Goal: Navigation & Orientation: Find specific page/section

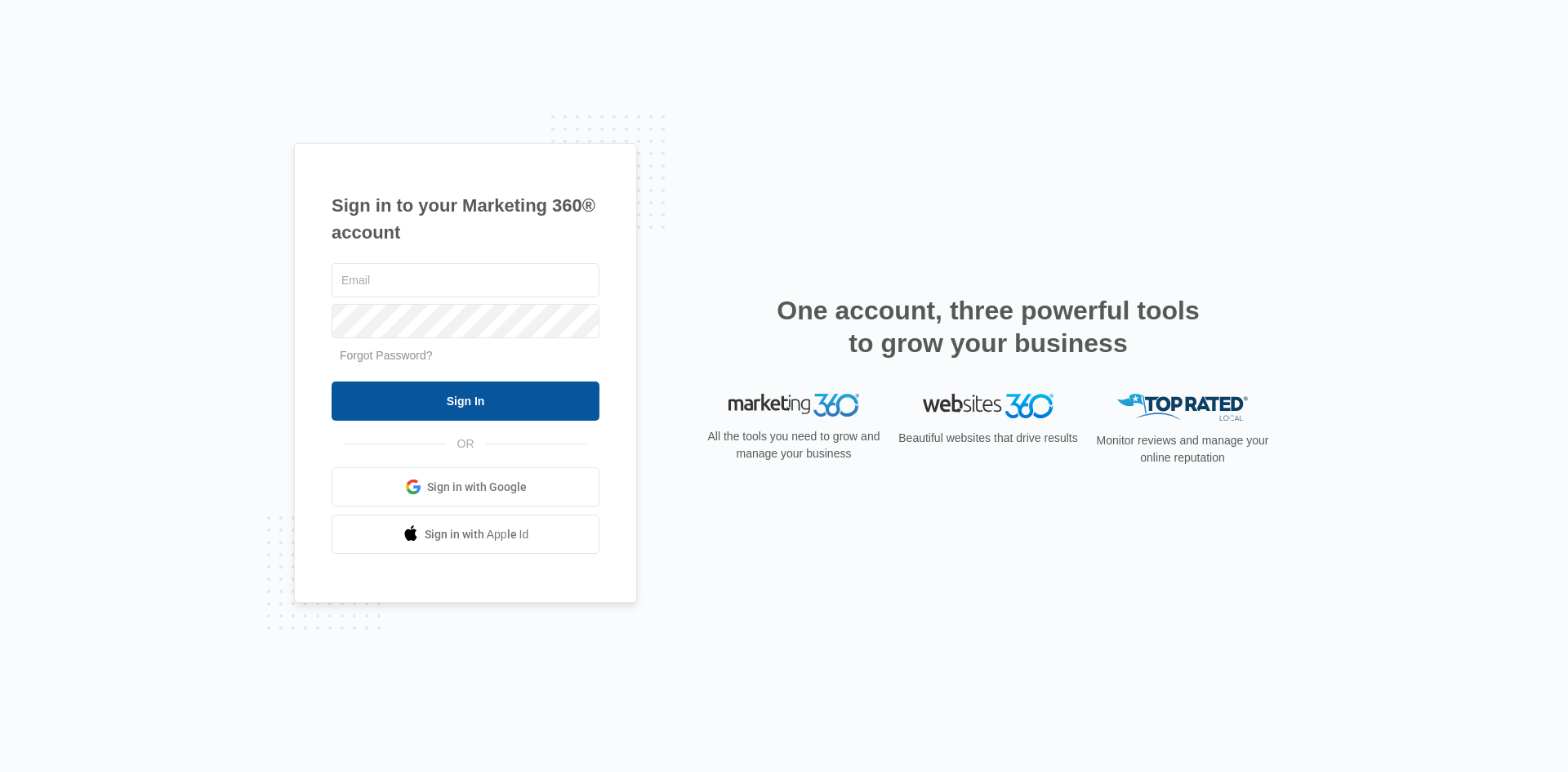
type input "[PERSON_NAME][EMAIL_ADDRESS][DOMAIN_NAME]"
click at [457, 410] on input "Sign In" at bounding box center [465, 401] width 268 height 39
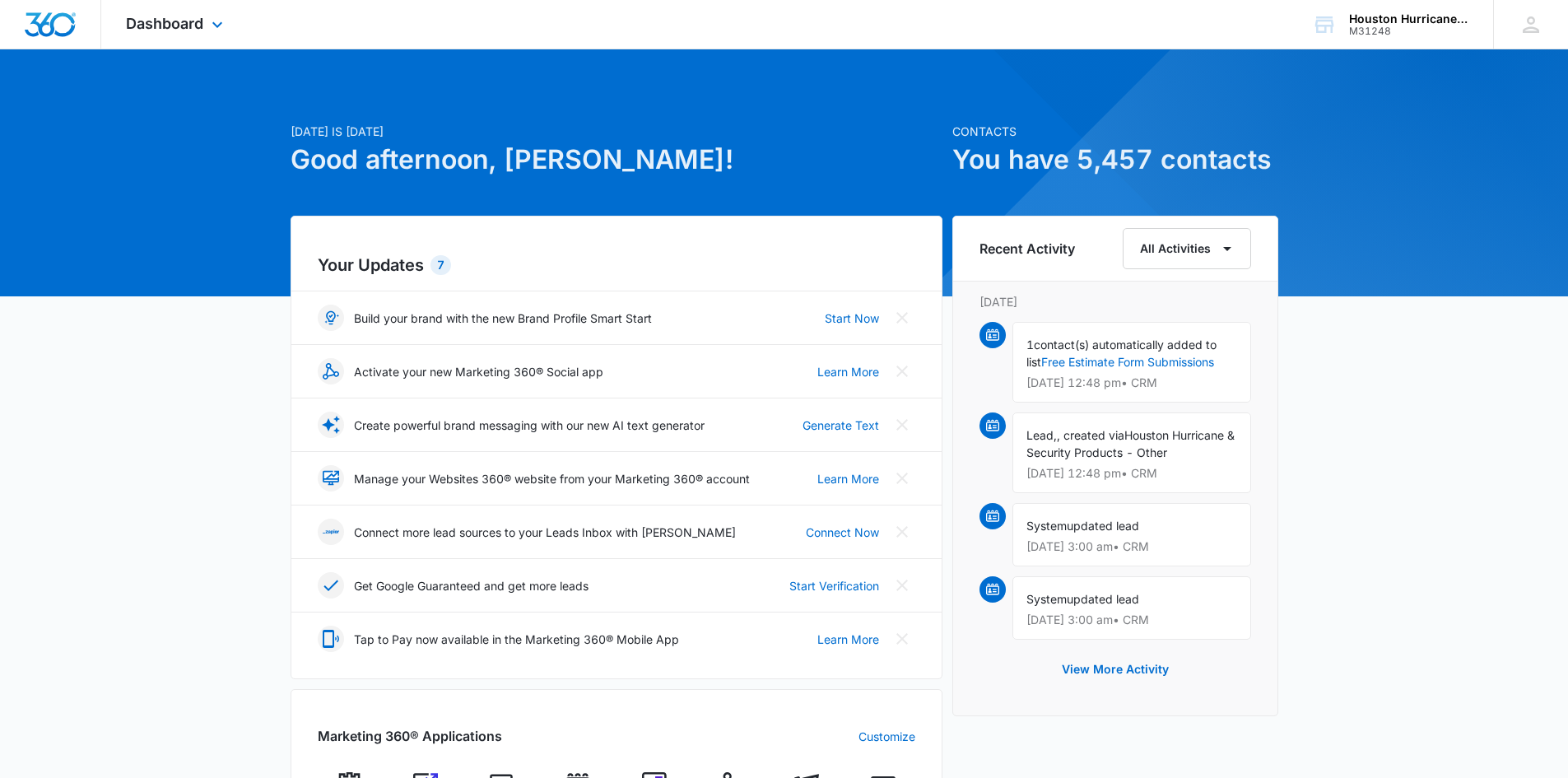
click at [204, 29] on div "Dashboard Apps Reputation Websites Forms CRM Email Social Shop Payments POS Con…" at bounding box center [177, 24] width 151 height 48
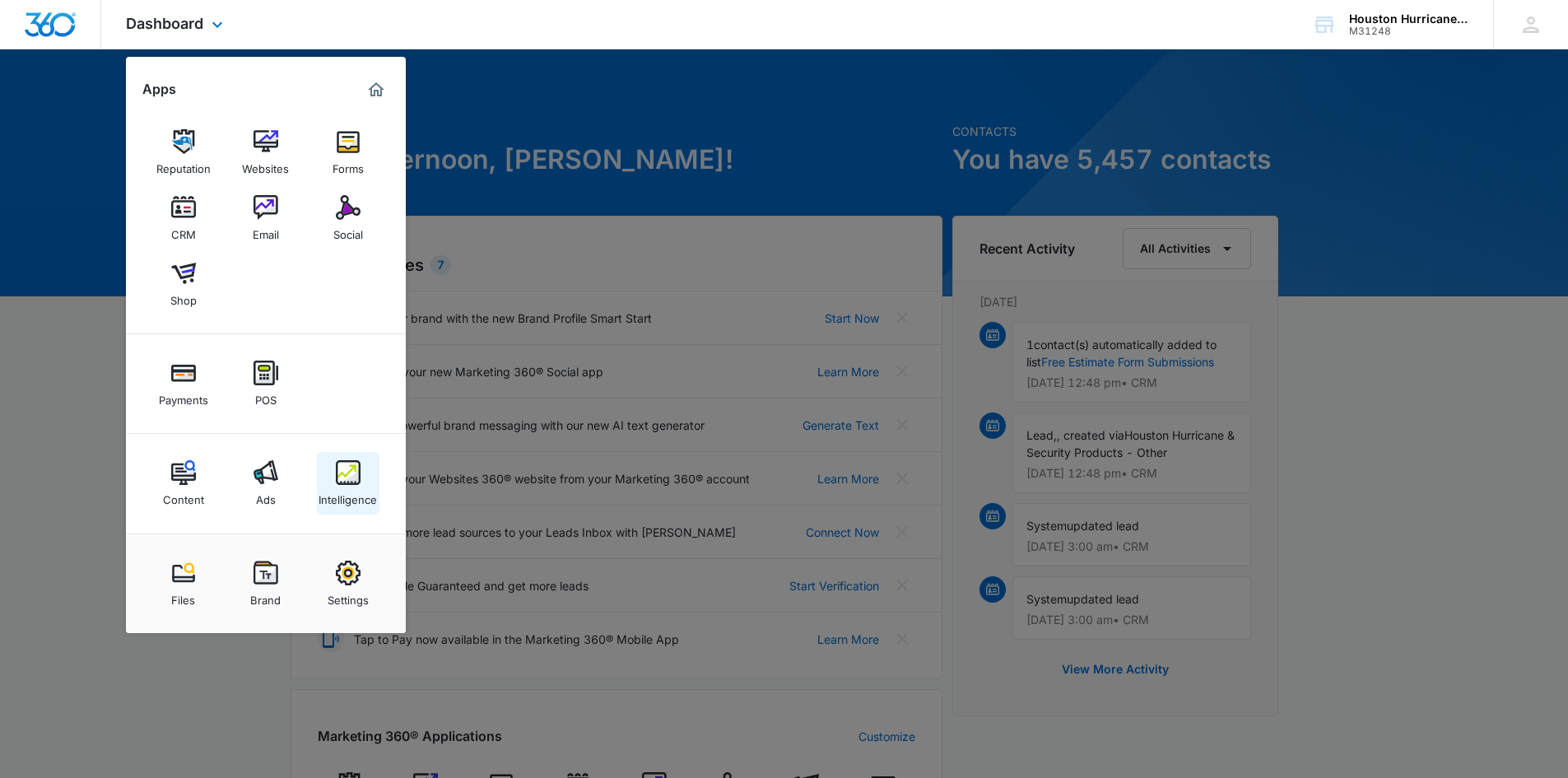
click at [350, 482] on img at bounding box center [348, 472] width 25 height 25
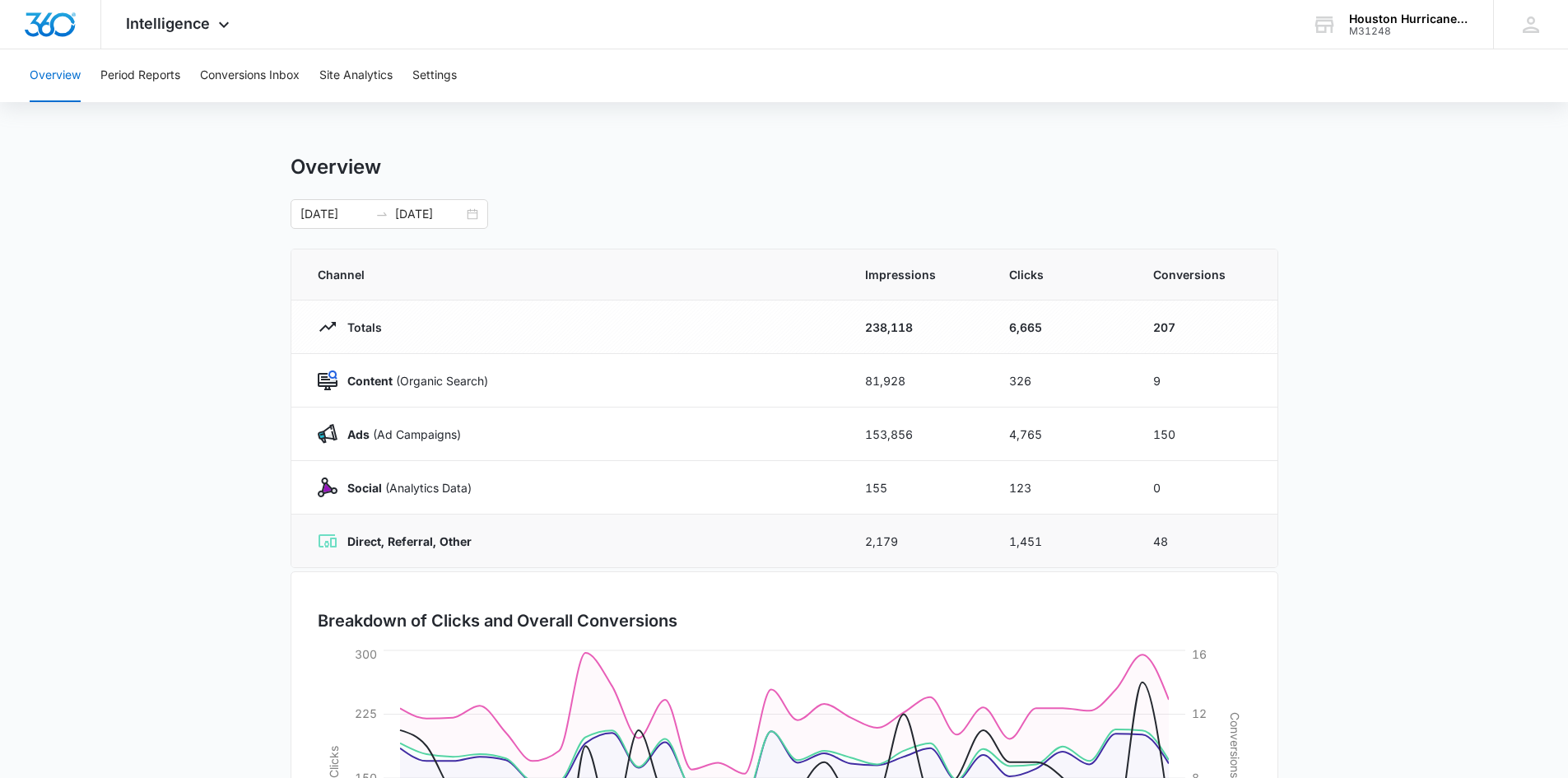
click at [428, 540] on strong "Direct, Referral, Other" at bounding box center [410, 541] width 124 height 14
click at [388, 543] on strong "Direct, Referral, Other" at bounding box center [410, 541] width 124 height 14
